Goal: Task Accomplishment & Management: Use online tool/utility

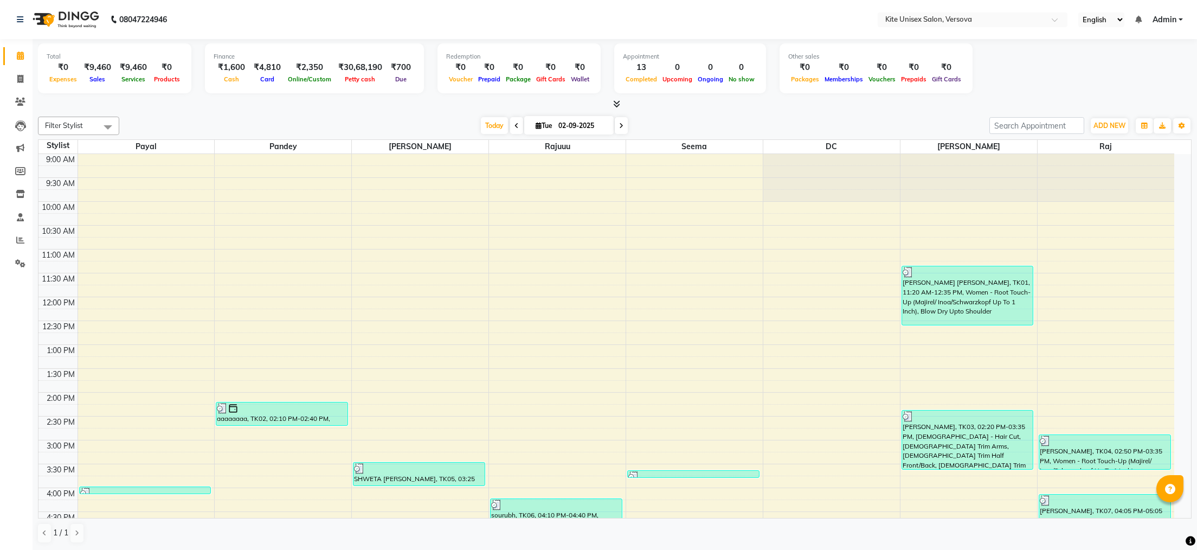
scroll to position [91, 0]
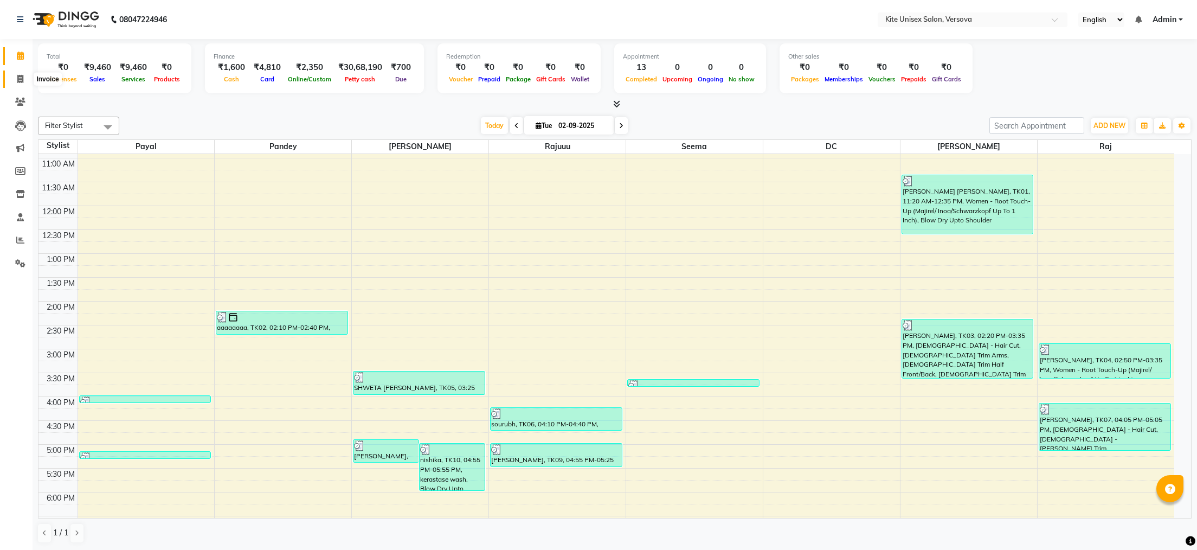
click at [21, 77] on icon at bounding box center [20, 79] width 6 height 8
select select "6093"
select select "service"
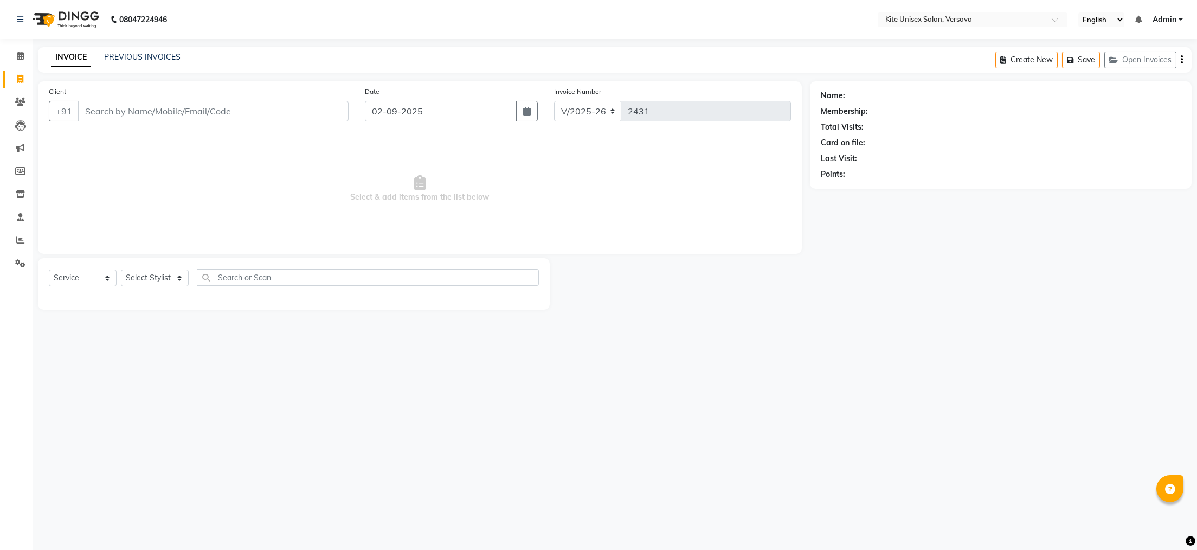
click at [94, 107] on input "Client" at bounding box center [213, 111] width 271 height 21
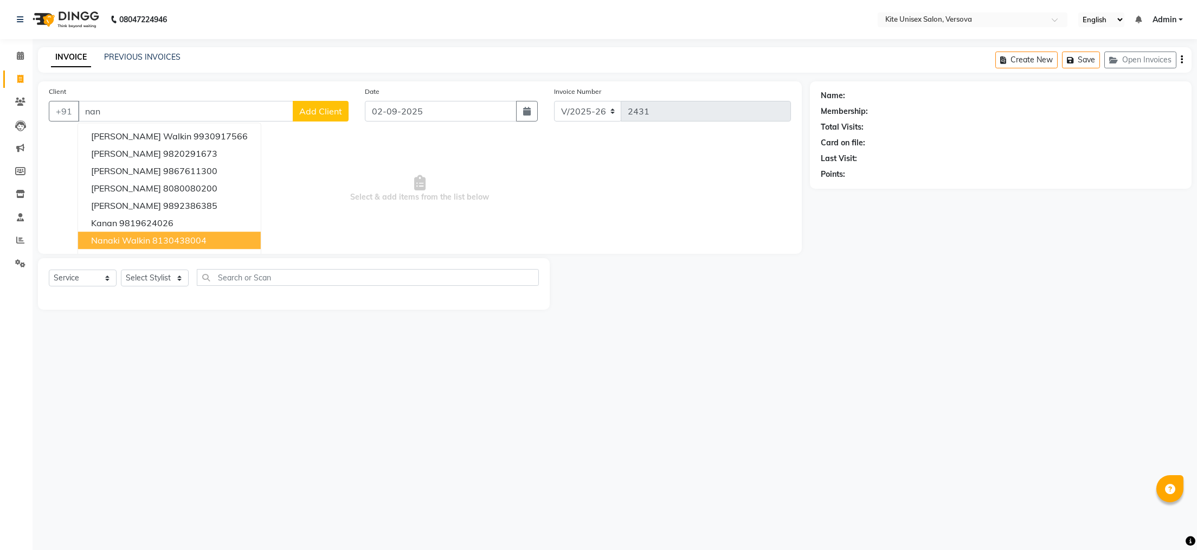
click at [132, 237] on span "nanaki walkin" at bounding box center [120, 240] width 59 height 11
type input "8130438004"
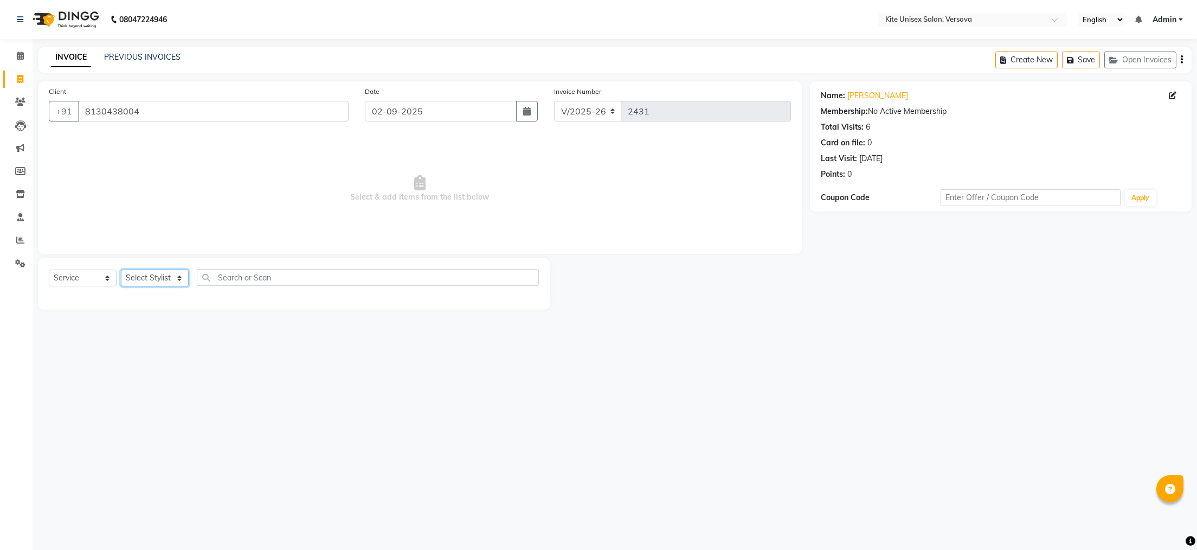
click at [155, 274] on select "Select Stylist [PERSON_NAME] DC [PERSON_NAME] [PERSON_NAME] Rajuuu [PERSON_NAME]" at bounding box center [155, 277] width 68 height 17
select select "44558"
click at [121, 270] on select "Select Stylist [PERSON_NAME] DC [PERSON_NAME] [PERSON_NAME] Rajuuu [PERSON_NAME]" at bounding box center [155, 277] width 68 height 17
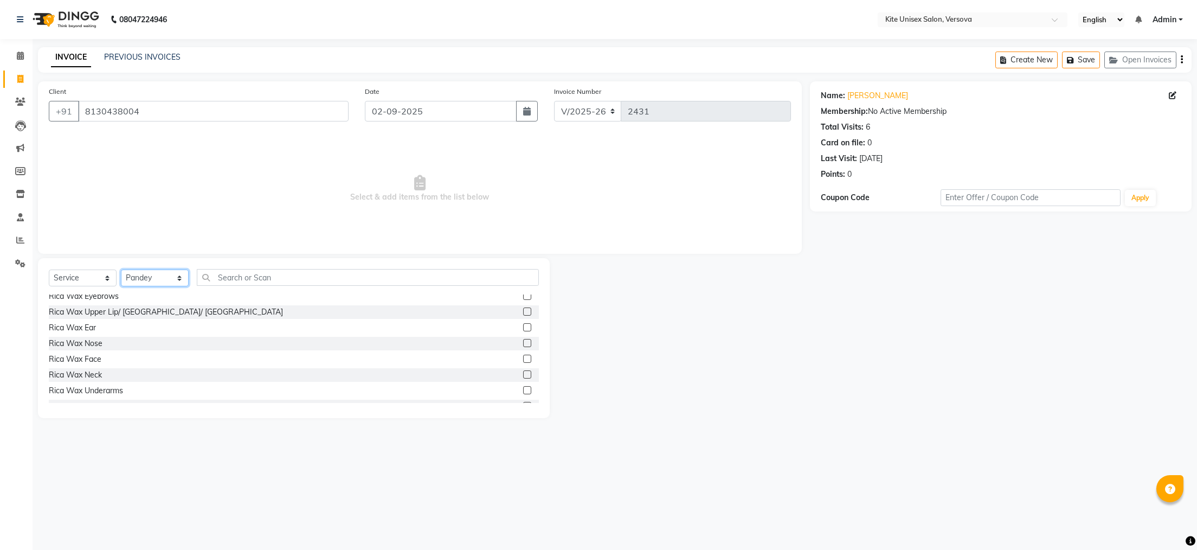
scroll to position [2602, 0]
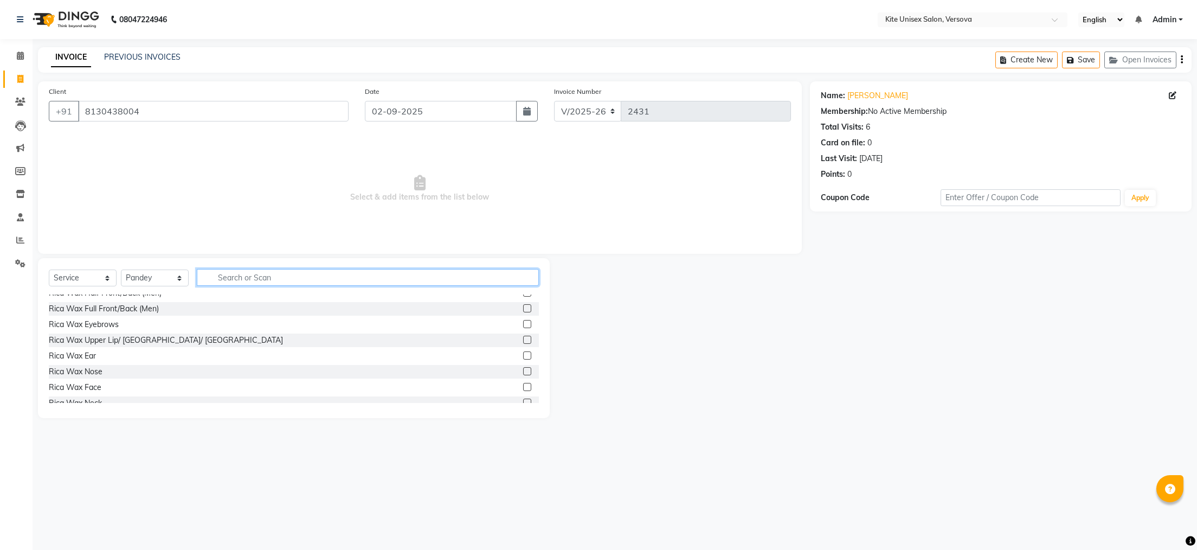
click at [232, 274] on input "text" at bounding box center [368, 277] width 342 height 17
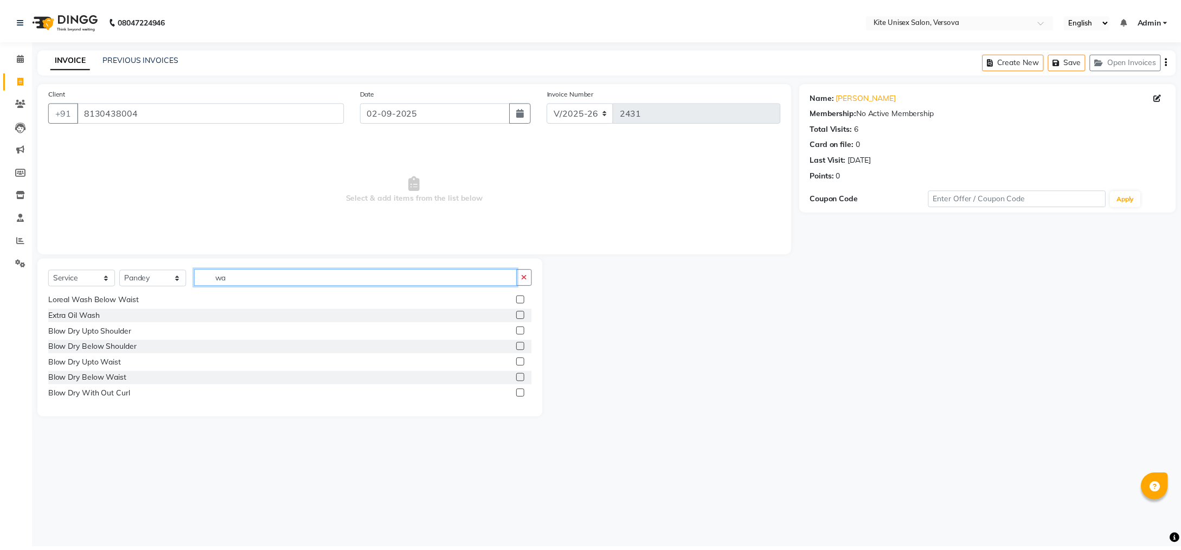
scroll to position [441, 0]
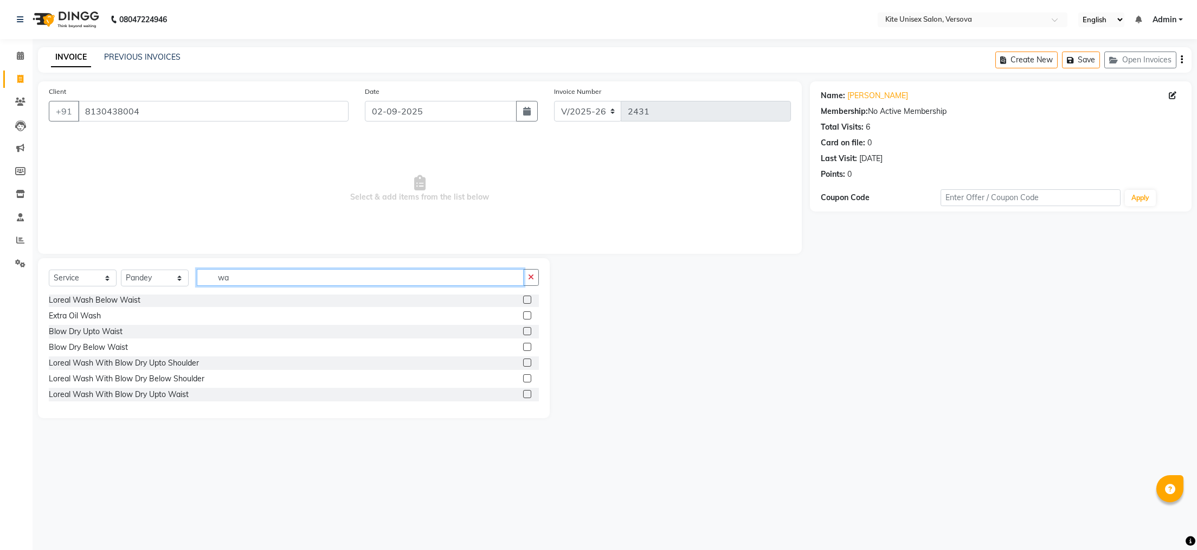
type input "wa"
click at [523, 299] on label at bounding box center [527, 299] width 8 height 8
click at [523, 299] on input "checkbox" at bounding box center [526, 300] width 7 height 7
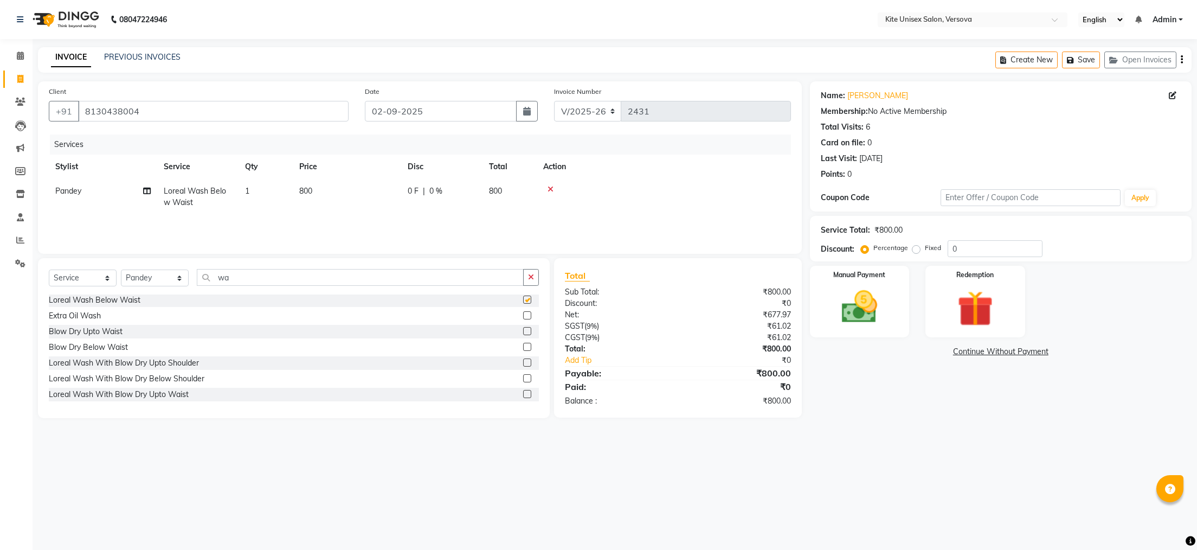
checkbox input "false"
click at [314, 183] on td "800" at bounding box center [347, 197] width 108 height 36
select select "44558"
click at [373, 194] on input "800" at bounding box center [397, 193] width 95 height 17
type input "8"
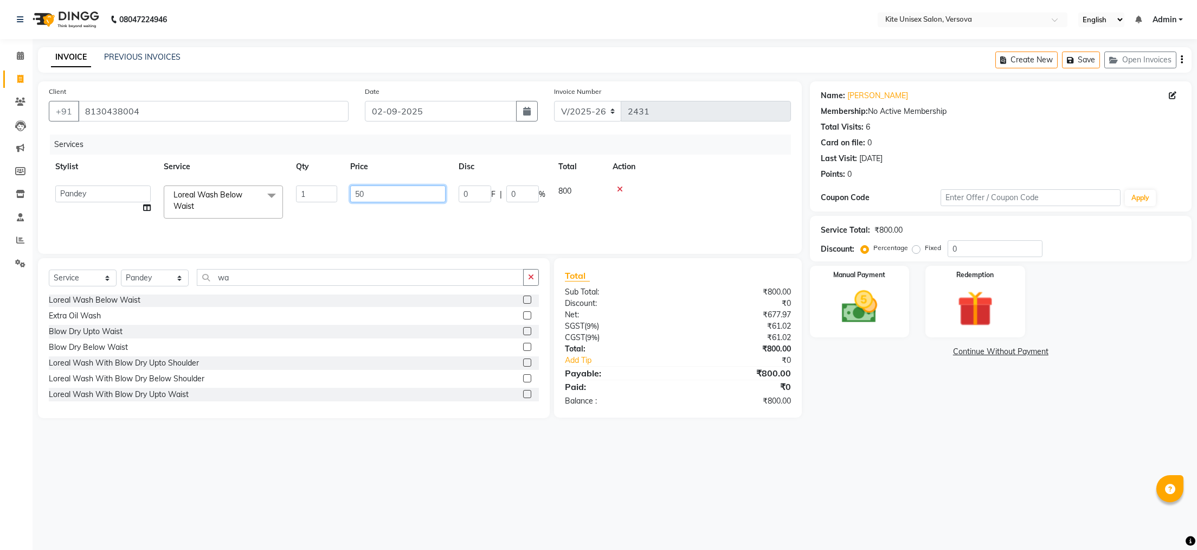
type input "500"
click at [869, 320] on img at bounding box center [859, 307] width 61 height 43
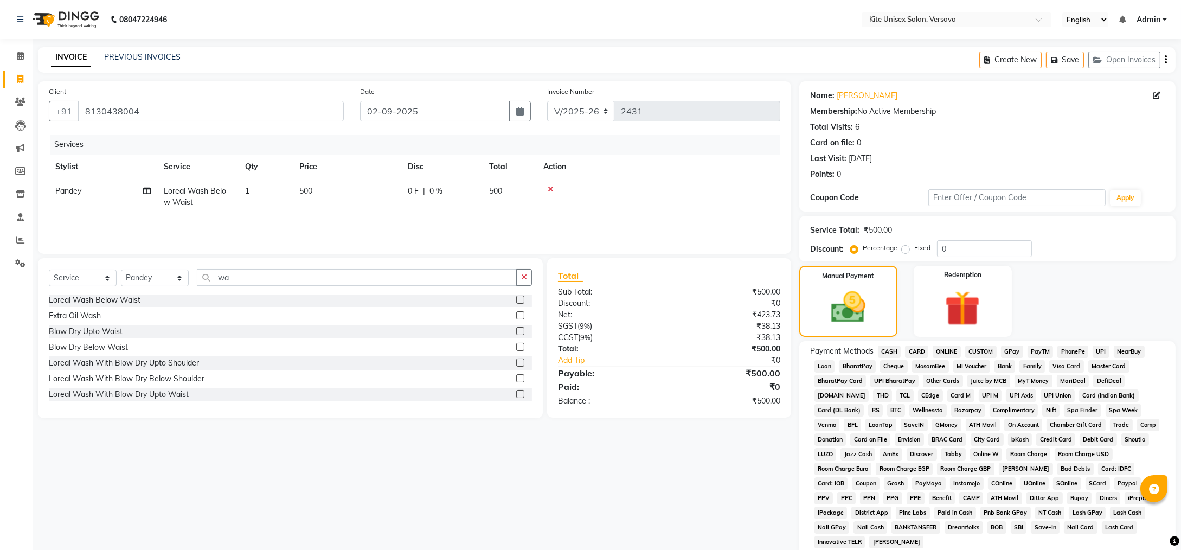
click at [891, 350] on span "CASH" at bounding box center [889, 351] width 23 height 12
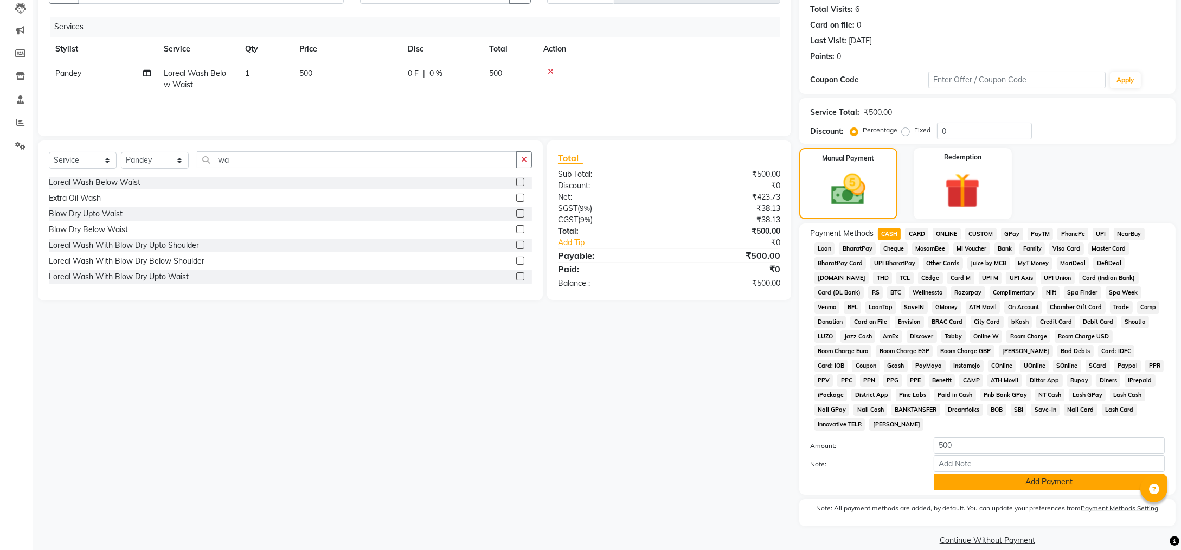
click at [991, 473] on button "Add Payment" at bounding box center [1049, 481] width 231 height 17
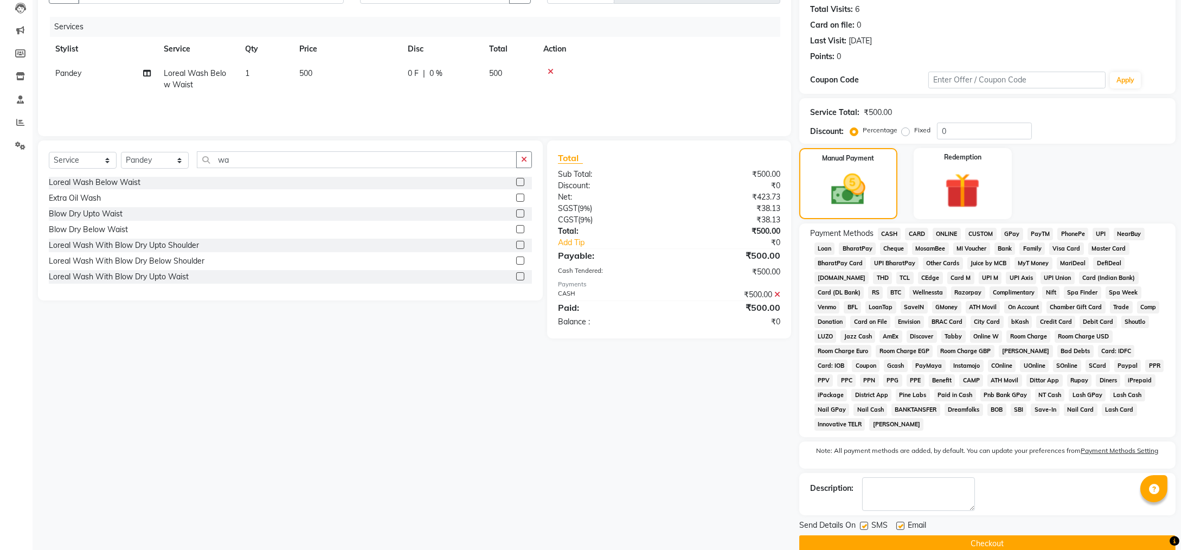
click at [993, 535] on button "Checkout" at bounding box center [987, 543] width 376 height 17
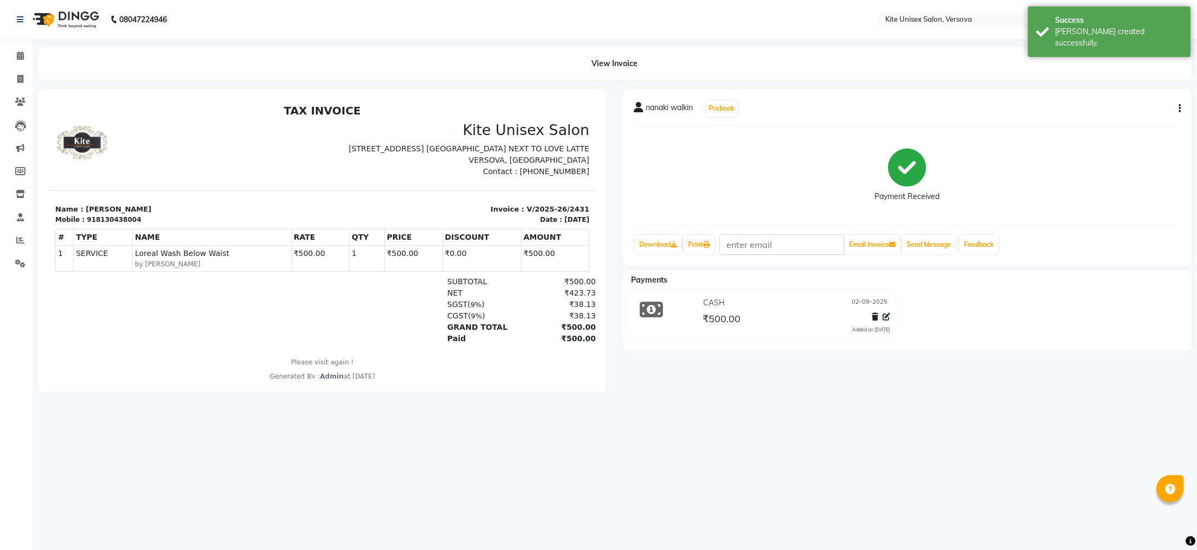
select select "6093"
select select "service"
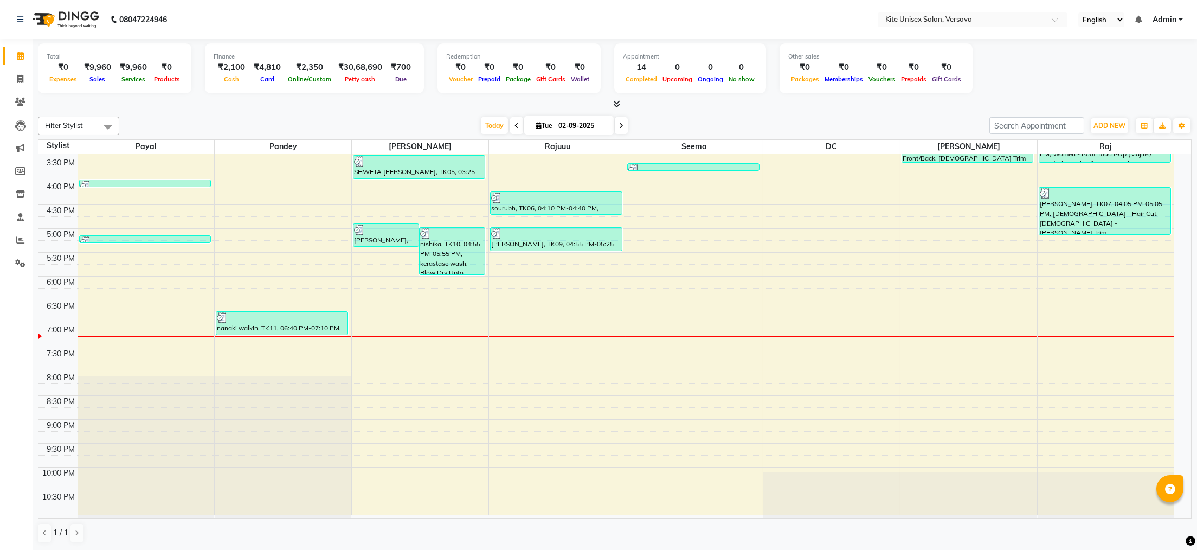
scroll to position [308, 0]
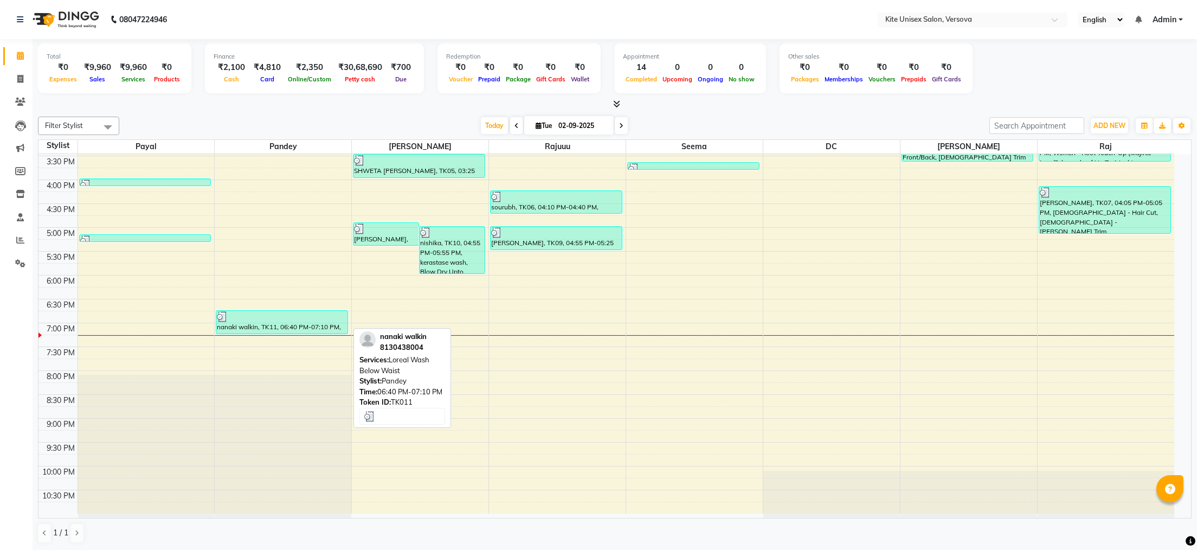
click at [320, 323] on div "nanaki walkin, TK11, 06:40 PM-07:10 PM, Loreal Wash Below Waist" at bounding box center [281, 322] width 131 height 23
select select "3"
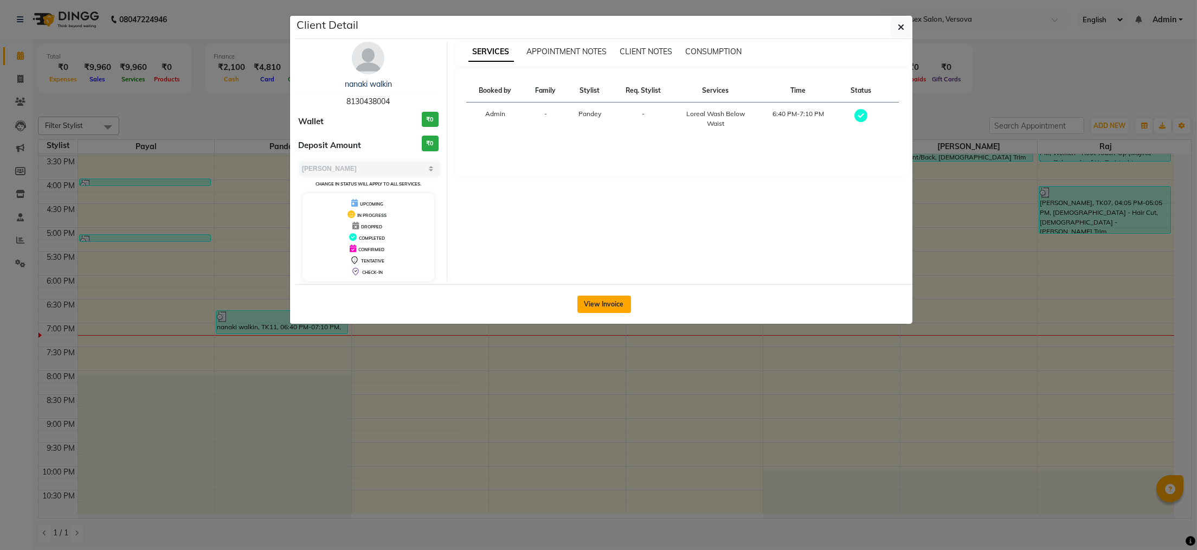
click at [597, 304] on button "View Invoice" at bounding box center [604, 303] width 54 height 17
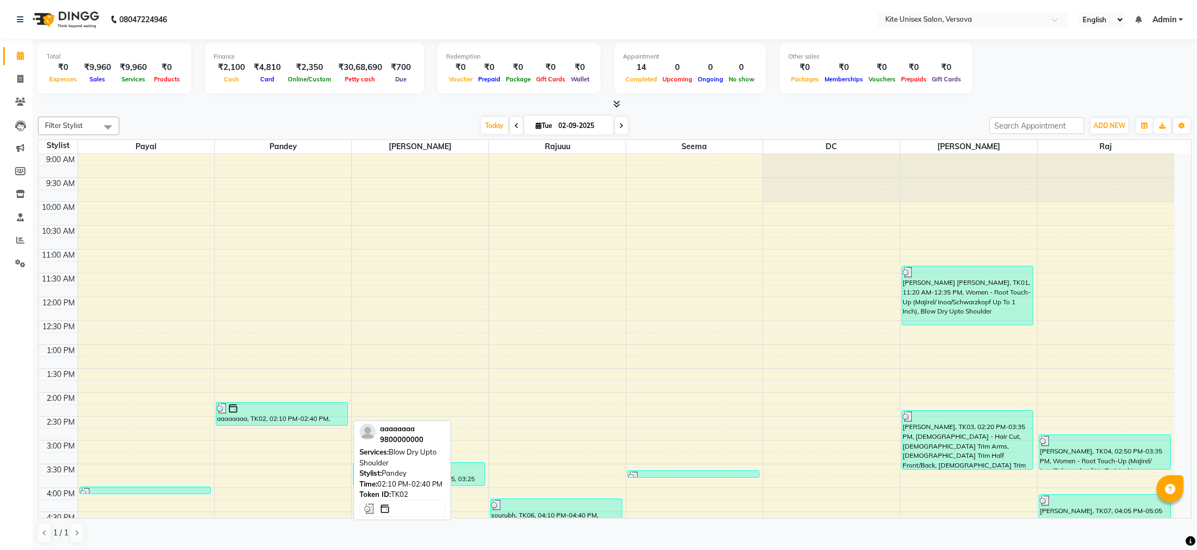
click at [306, 412] on div at bounding box center [282, 408] width 130 height 11
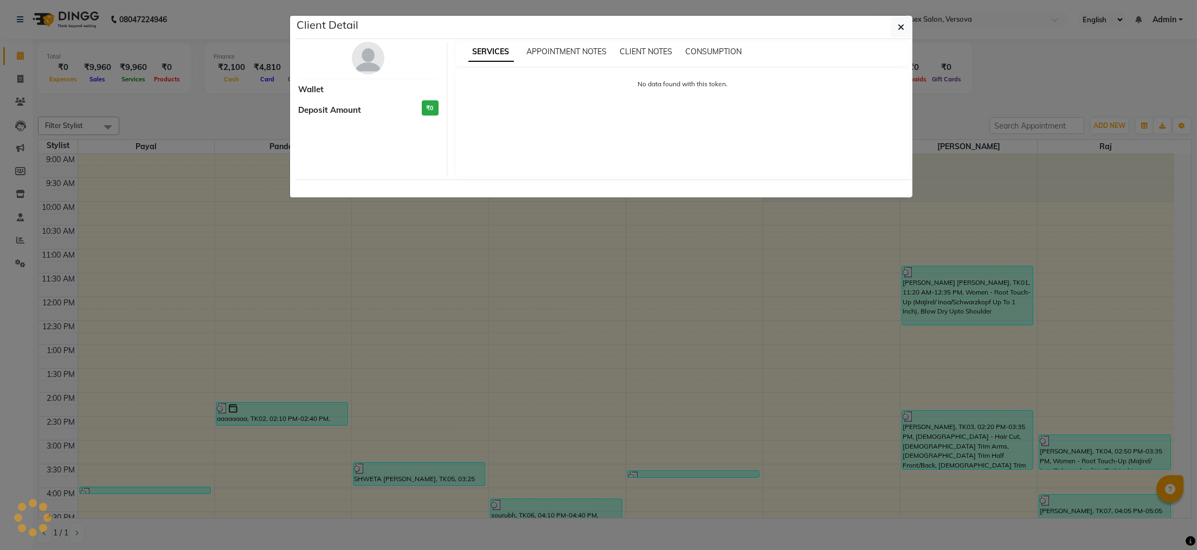
select select "3"
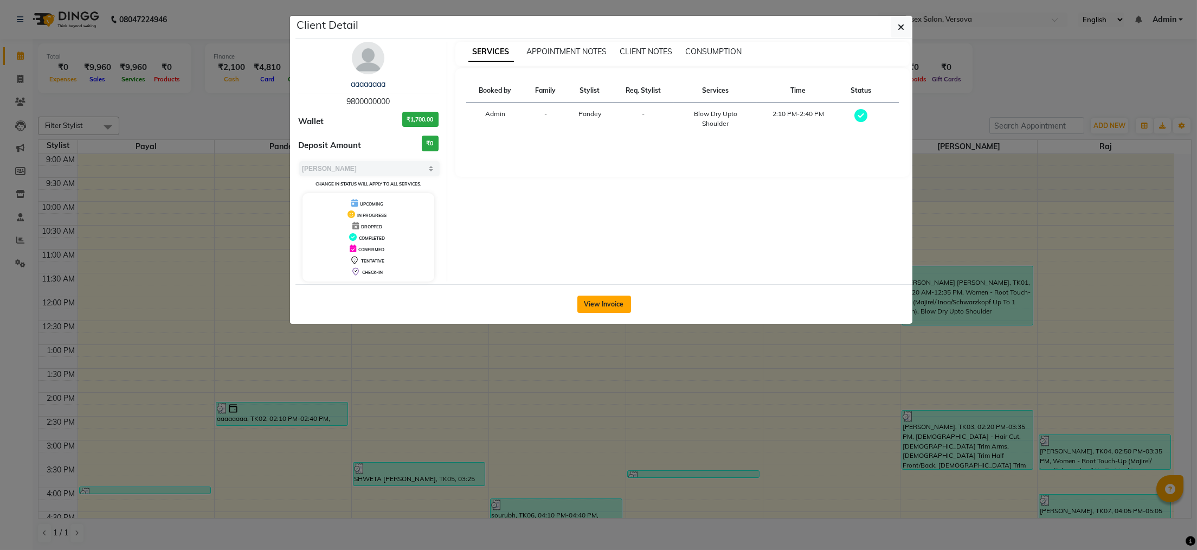
click at [616, 300] on button "View Invoice" at bounding box center [604, 303] width 54 height 17
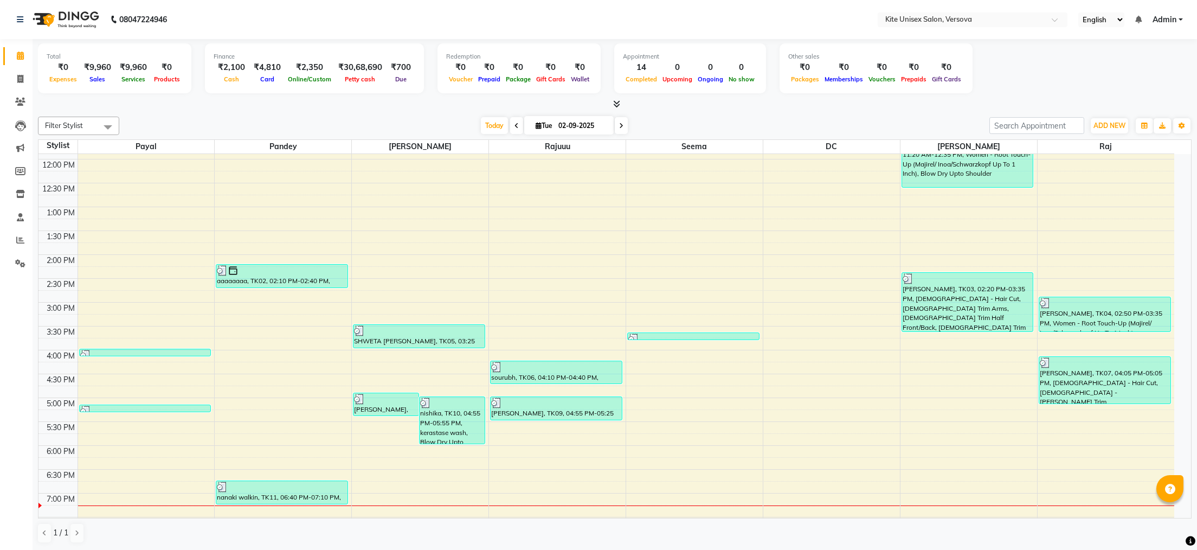
scroll to position [108, 0]
